Goal: Navigation & Orientation: Find specific page/section

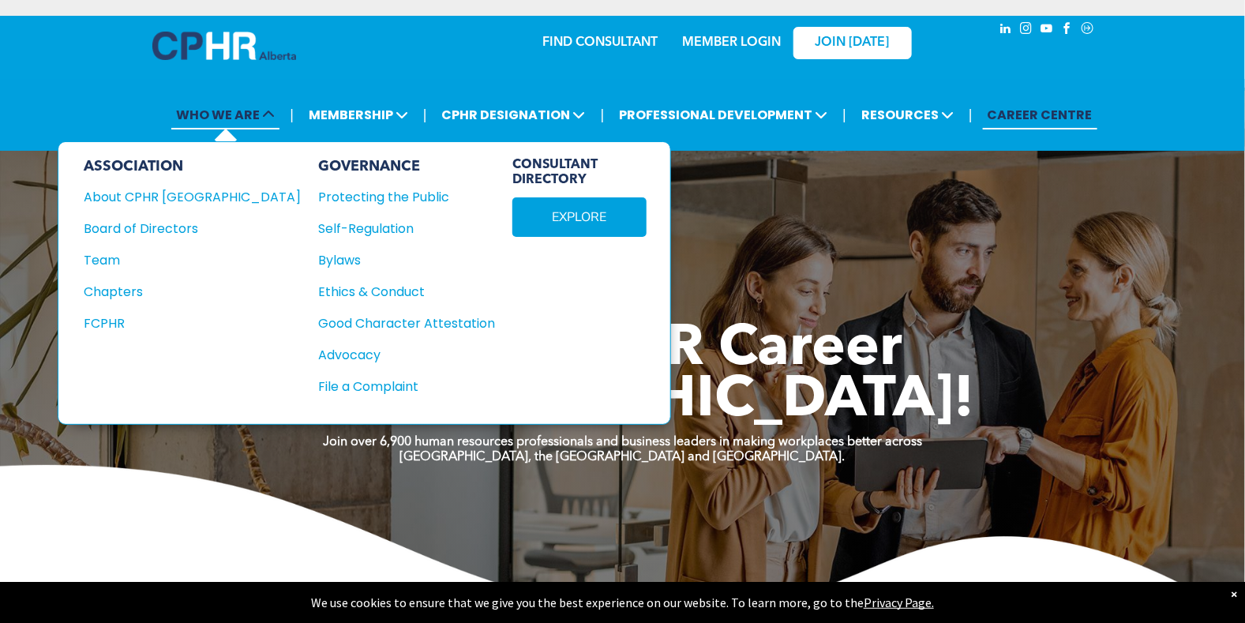
click at [272, 114] on icon at bounding box center [268, 114] width 13 height 13
click at [195, 198] on div "About CPHR Alberta" at bounding box center [182, 197] width 196 height 20
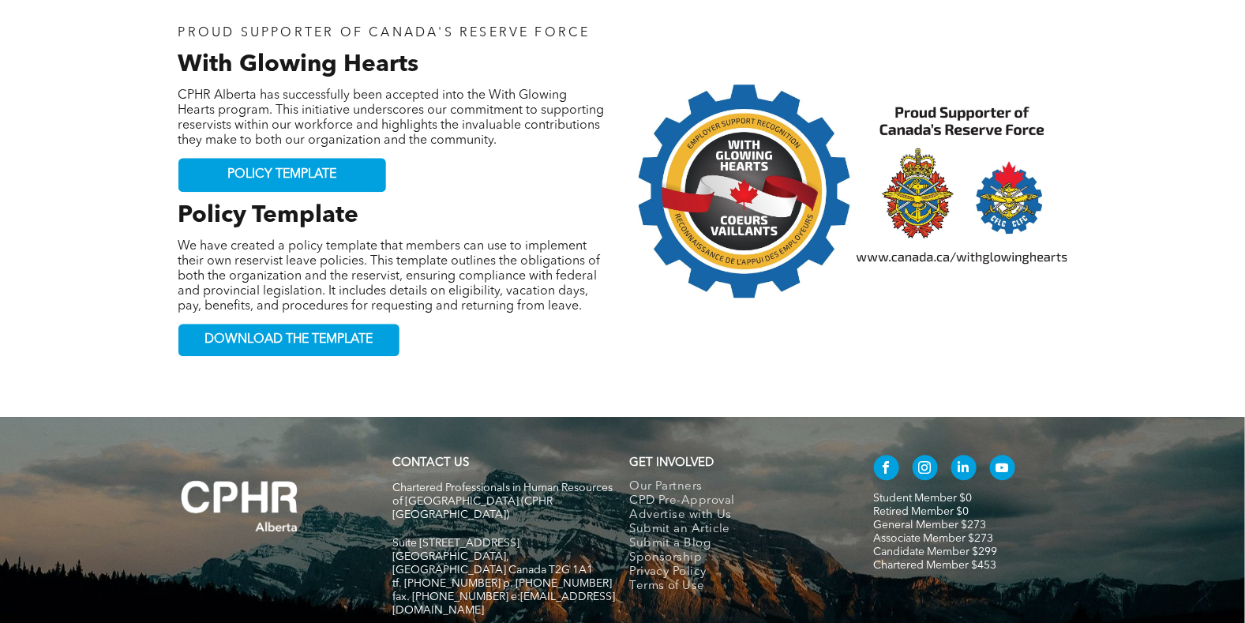
scroll to position [1696, 0]
